Goal: Task Accomplishment & Management: Manage account settings

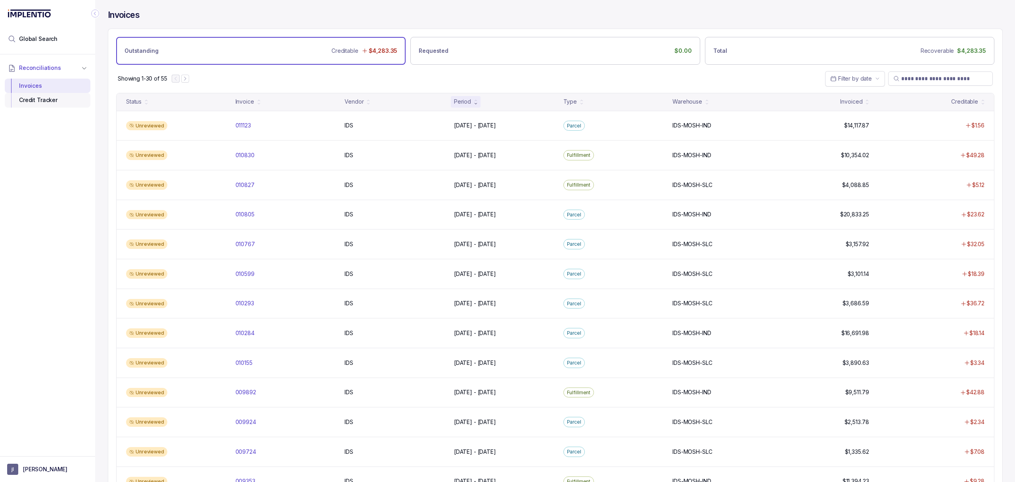
click at [54, 102] on div "Credit Tracker" at bounding box center [47, 100] width 73 height 14
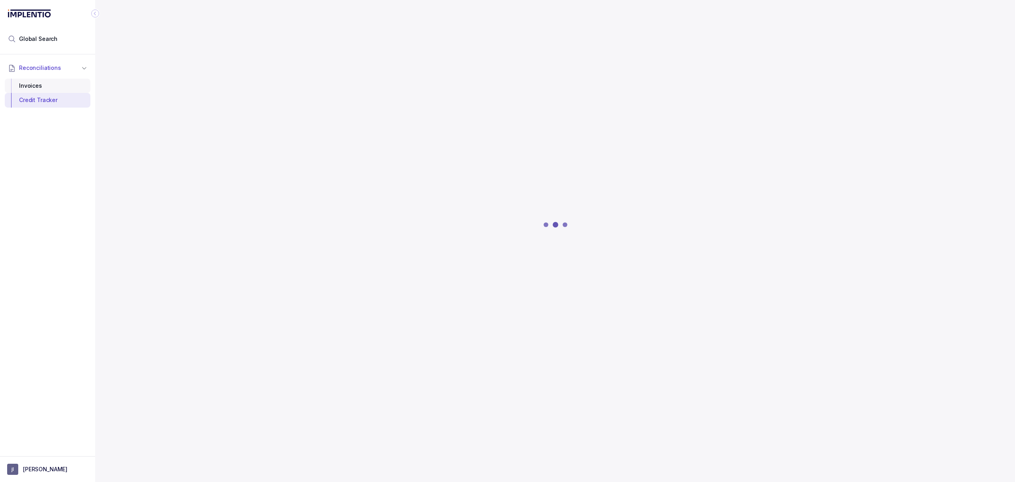
click at [46, 91] on div "Invoices" at bounding box center [47, 86] width 73 height 14
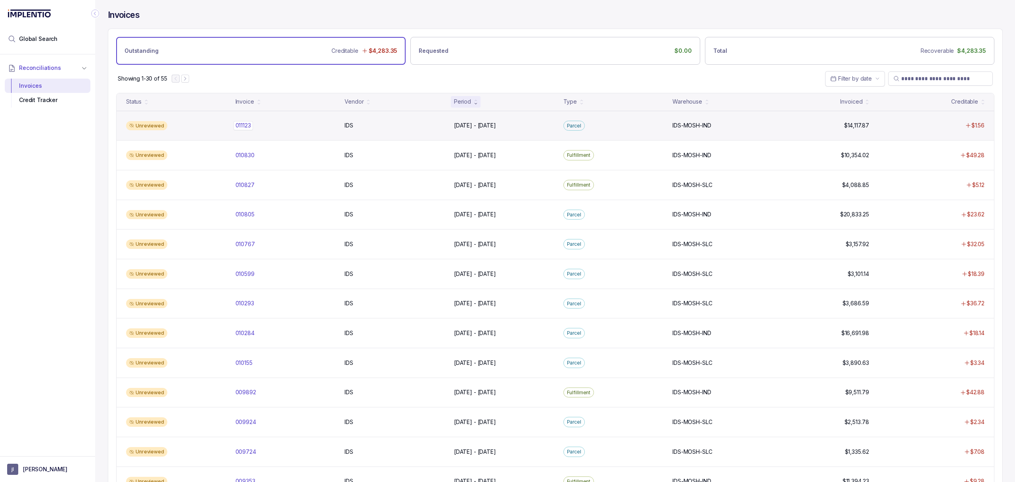
click at [246, 125] on p "011123" at bounding box center [243, 125] width 19 height 9
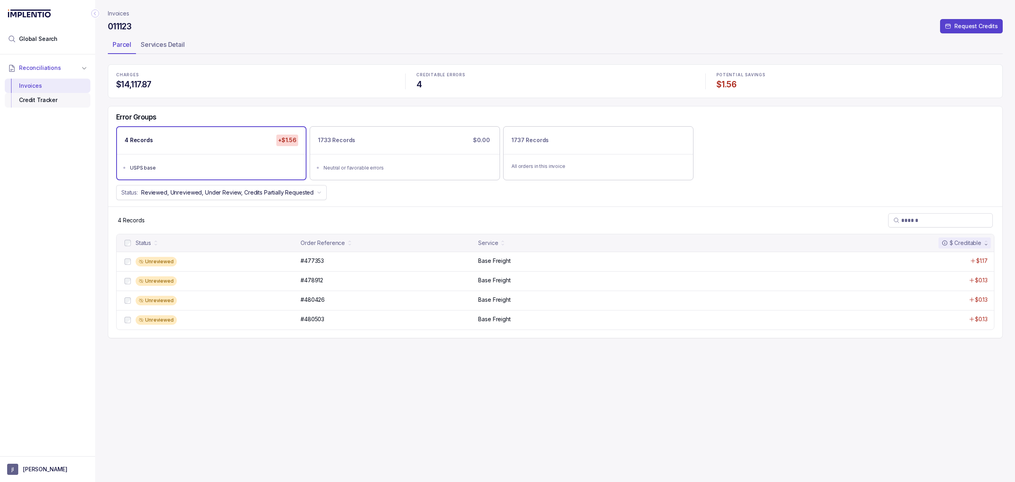
click at [45, 97] on div "Credit Tracker" at bounding box center [47, 100] width 73 height 14
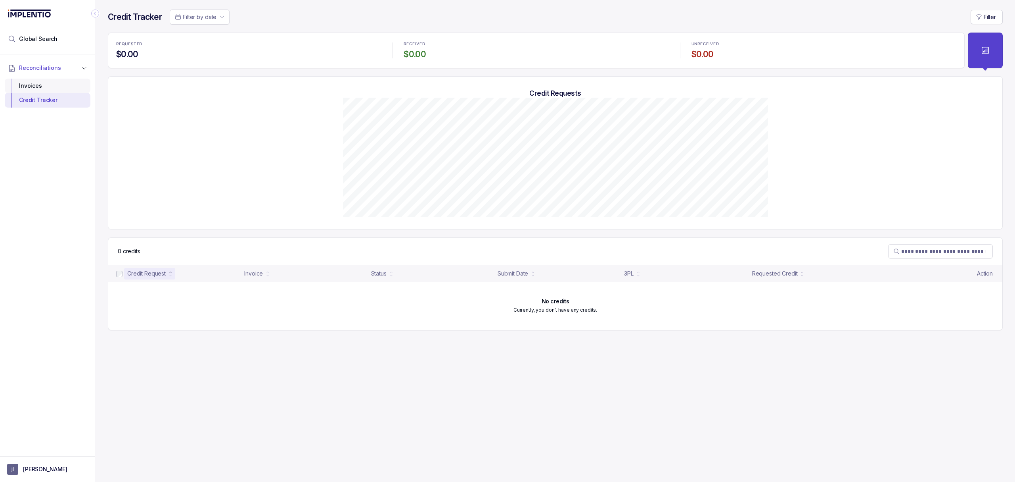
click at [47, 89] on div "Invoices" at bounding box center [47, 86] width 73 height 14
click at [61, 89] on div "Invoices" at bounding box center [47, 86] width 73 height 14
click at [27, 89] on div "Invoices" at bounding box center [47, 86] width 73 height 14
click at [58, 86] on div "Invoices" at bounding box center [47, 86] width 73 height 14
click at [75, 89] on div "Invoices" at bounding box center [47, 86] width 73 height 14
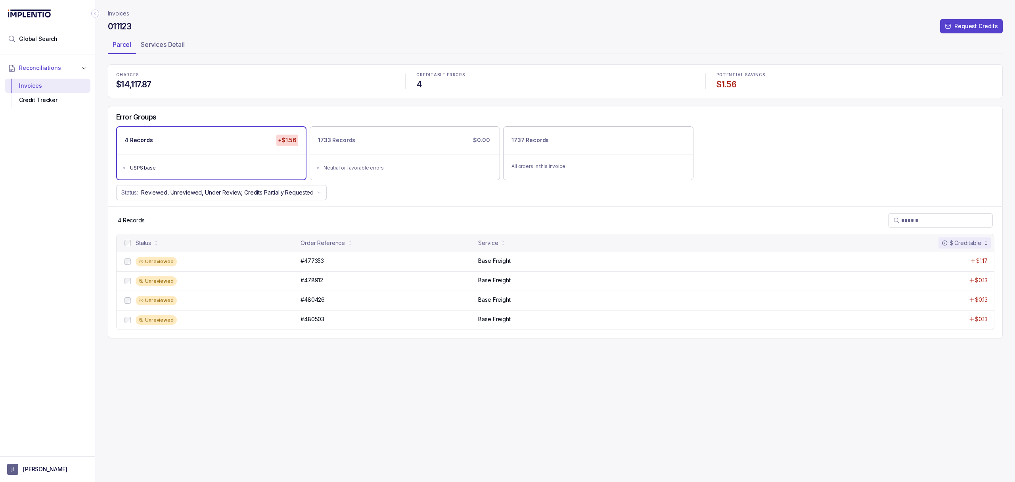
click at [308, 267] on div "Unreviewed #477353 #477353 Base Freight $1.17" at bounding box center [556, 260] width 878 height 19
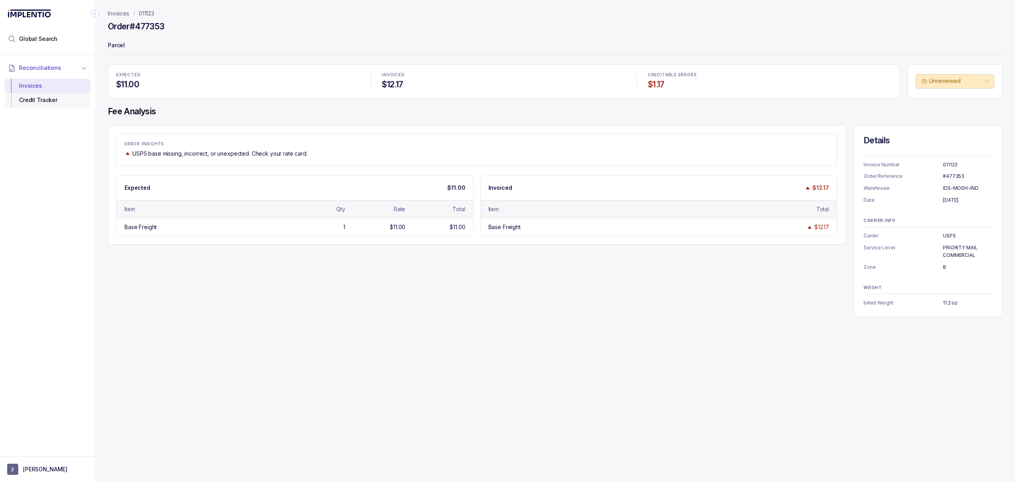
click at [46, 97] on div "Credit Tracker" at bounding box center [47, 100] width 73 height 14
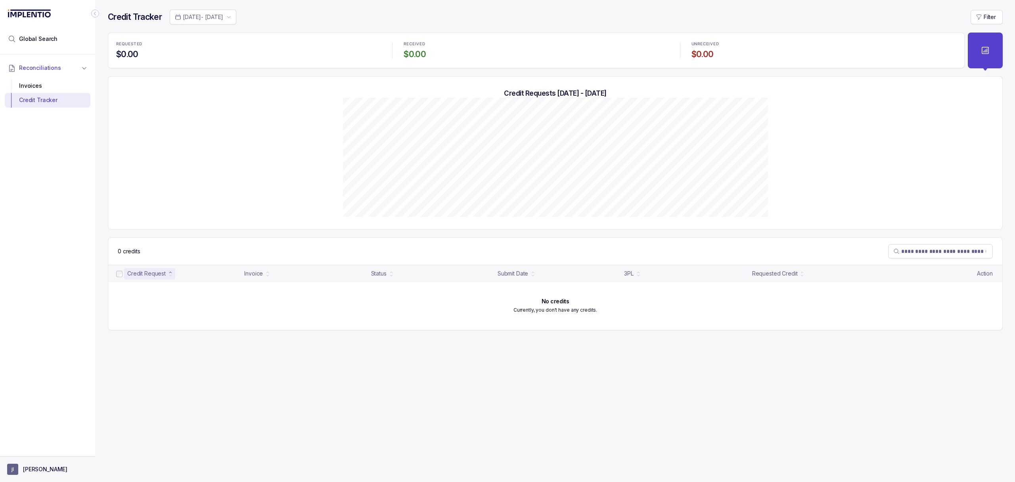
click at [37, 462] on aside "jl justin lau" at bounding box center [47, 469] width 95 height 26
click at [29, 467] on p "[PERSON_NAME]" at bounding box center [45, 469] width 44 height 8
click at [29, 451] on p "Logout" at bounding box center [52, 451] width 66 height 8
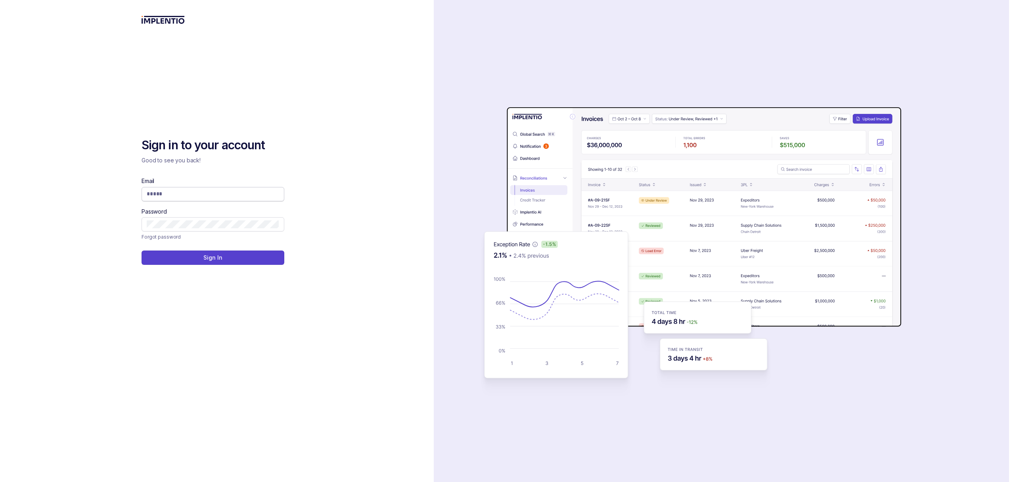
click at [154, 188] on span at bounding box center [213, 194] width 143 height 14
click at [154, 190] on input "Email" at bounding box center [213, 194] width 132 height 8
type input "**********"
